Goal: Entertainment & Leisure: Consume media (video, audio)

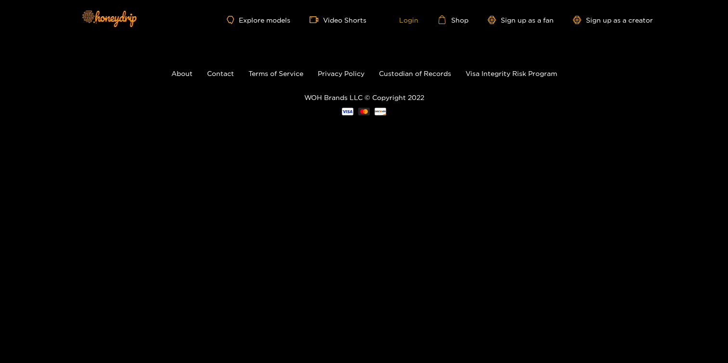
click at [403, 21] on link "Login" at bounding box center [402, 19] width 33 height 9
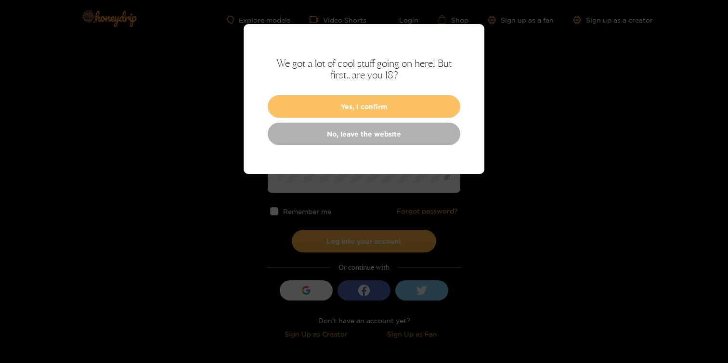
click at [385, 104] on button "Yes, I confirm" at bounding box center [364, 106] width 193 height 23
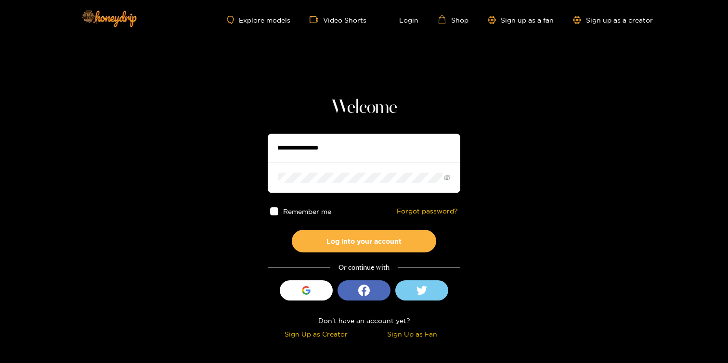
click at [360, 152] on input "text" at bounding box center [364, 148] width 193 height 29
type input "******"
click at [450, 176] on icon "eye-invisible" at bounding box center [447, 178] width 6 height 6
click at [448, 178] on icon "eye" at bounding box center [447, 178] width 6 height 4
click at [320, 211] on span "Remember me" at bounding box center [307, 211] width 48 height 7
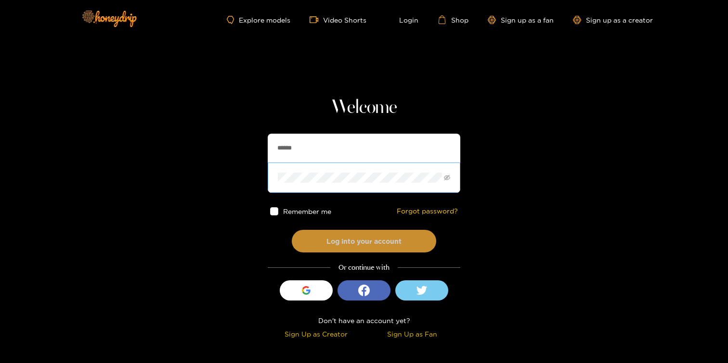
click at [353, 247] on button "Log into your account" at bounding box center [364, 241] width 144 height 23
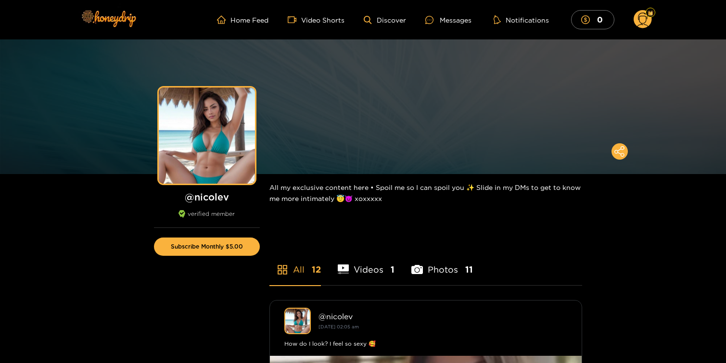
click at [372, 271] on li "Videos 1" at bounding box center [366, 263] width 57 height 43
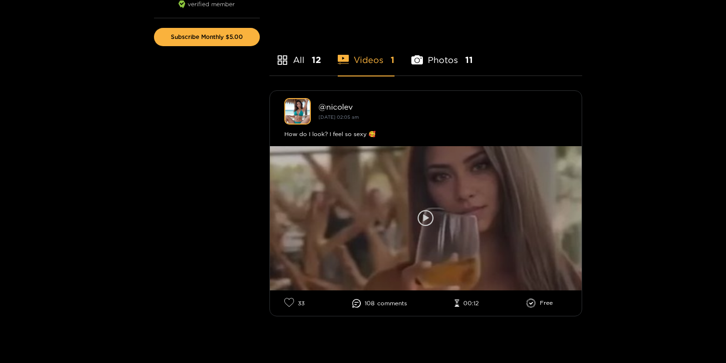
scroll to position [199, 0]
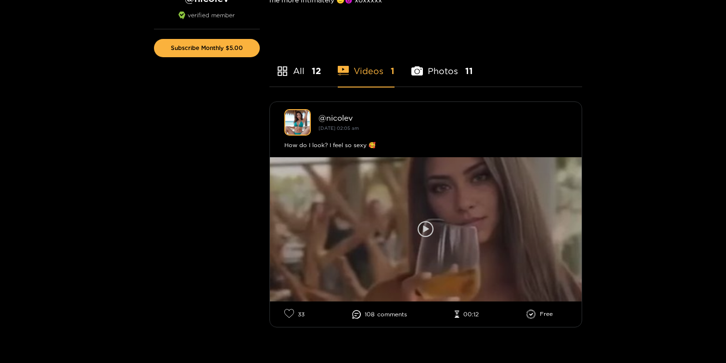
click at [424, 250] on div at bounding box center [426, 229] width 312 height 144
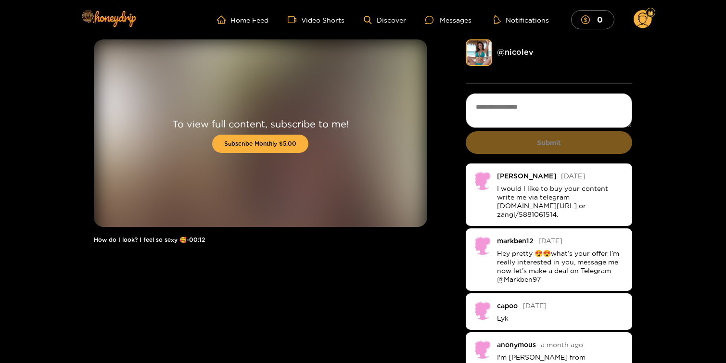
click at [638, 18] on icon at bounding box center [642, 21] width 11 height 17
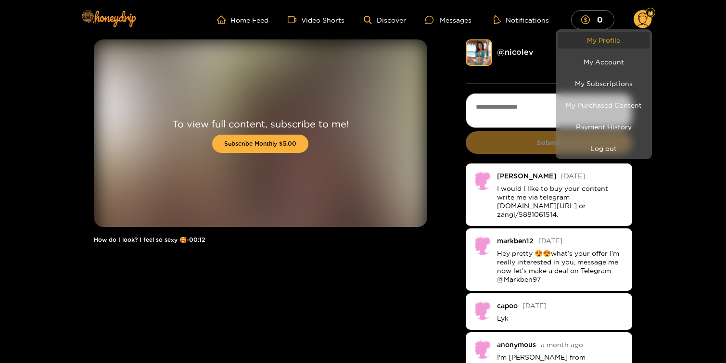
click at [607, 39] on link "My Profile" at bounding box center [603, 40] width 91 height 17
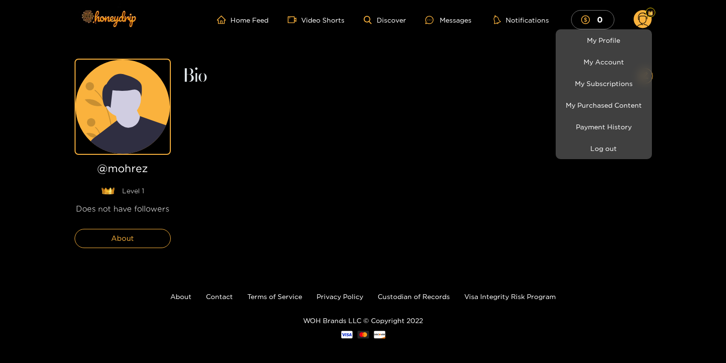
click at [456, 129] on div at bounding box center [363, 181] width 726 height 363
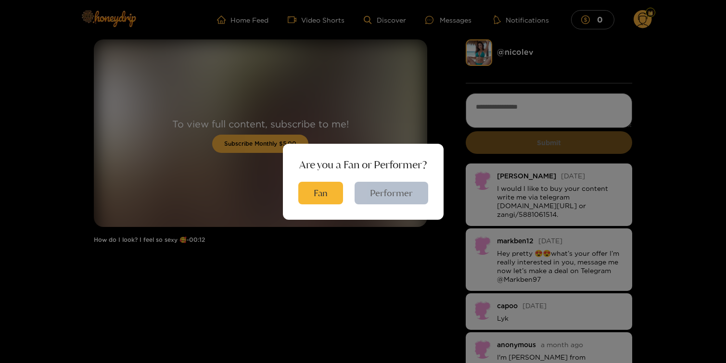
click at [395, 197] on button "Performer" at bounding box center [392, 193] width 74 height 23
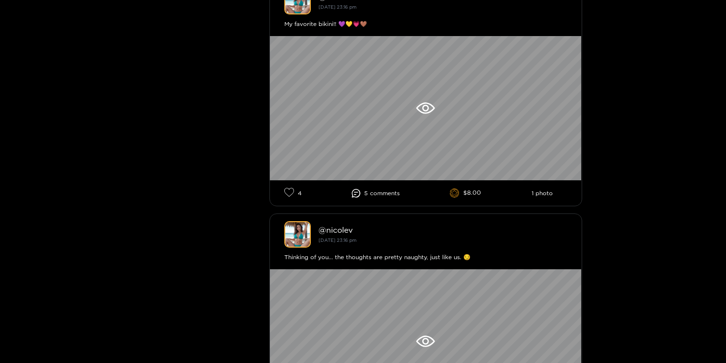
scroll to position [555, 0]
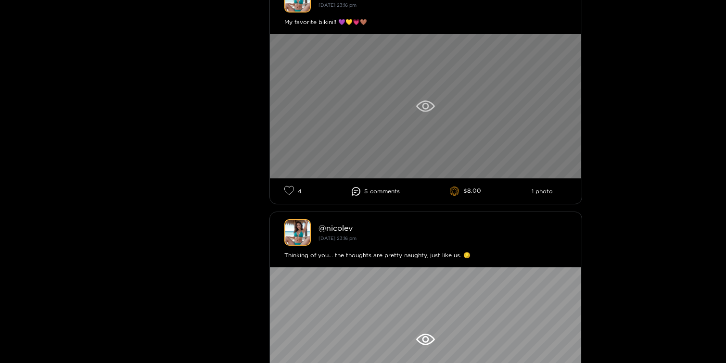
click at [419, 135] on div at bounding box center [426, 106] width 312 height 144
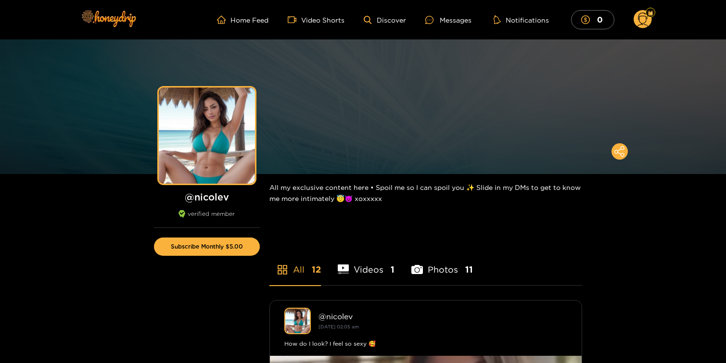
click at [209, 210] on div "verified member" at bounding box center [207, 219] width 106 height 18
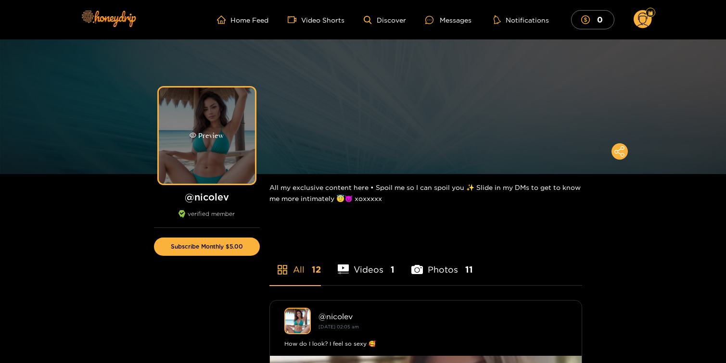
click at [227, 135] on div "Preview" at bounding box center [207, 136] width 96 height 96
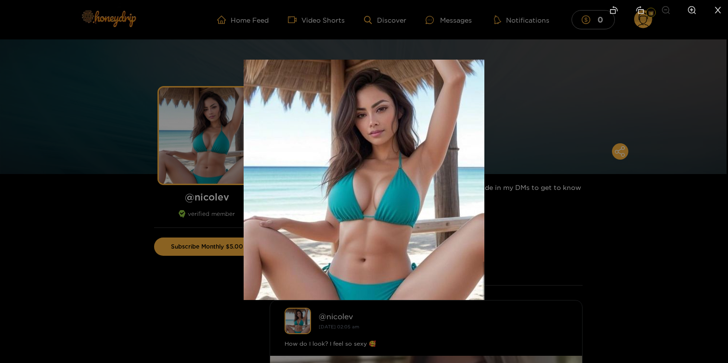
click at [523, 163] on div at bounding box center [364, 181] width 728 height 363
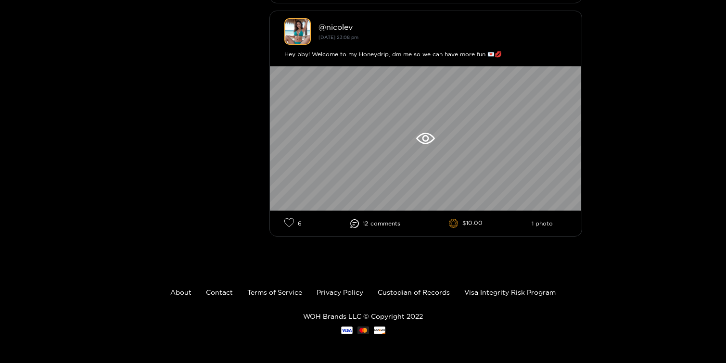
scroll to position [2626, 0]
